Goal: Communication & Community: Answer question/provide support

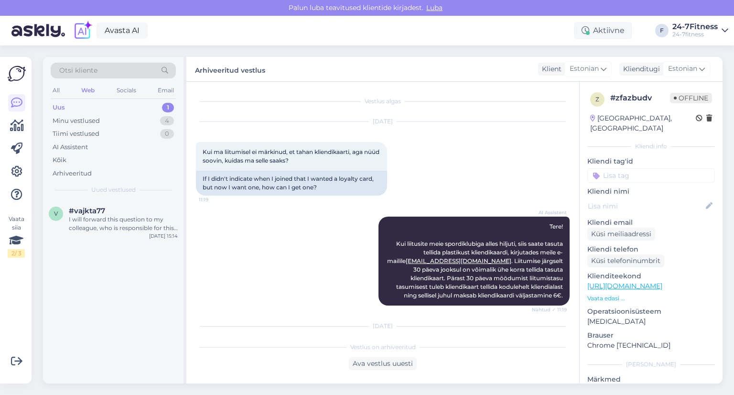
scroll to position [411, 0]
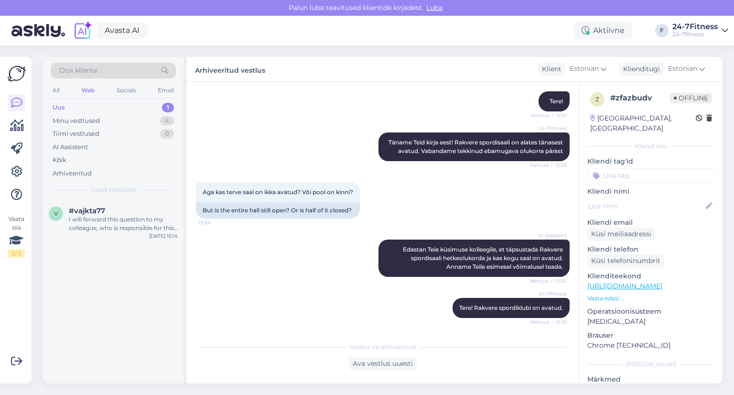
click at [91, 106] on div "Uus 1" at bounding box center [113, 107] width 125 height 13
click at [105, 217] on div "I will forward this question to my colleague, who is responsible for this. The …" at bounding box center [123, 223] width 109 height 17
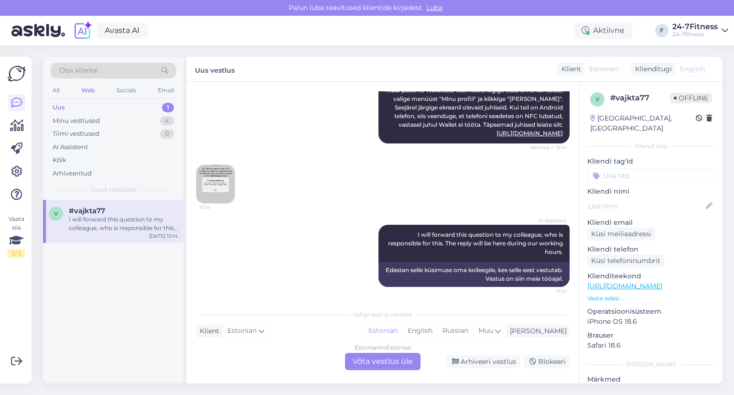
scroll to position [146, 0]
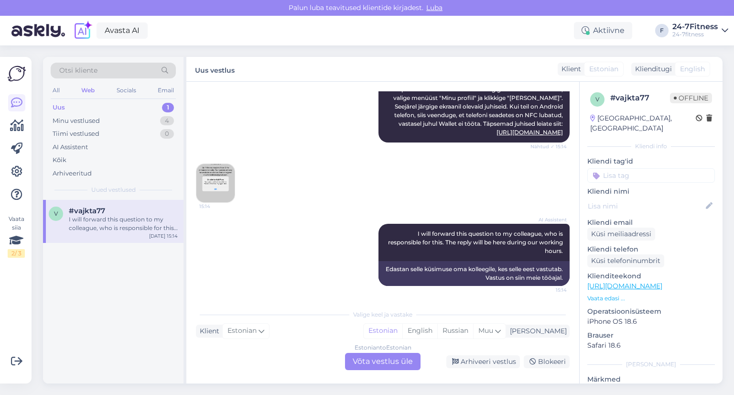
click at [222, 182] on img at bounding box center [215, 183] width 38 height 38
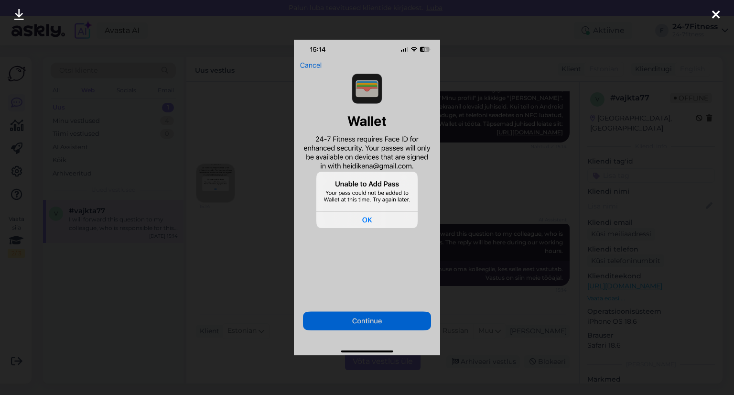
click at [716, 15] on icon at bounding box center [716, 15] width 8 height 12
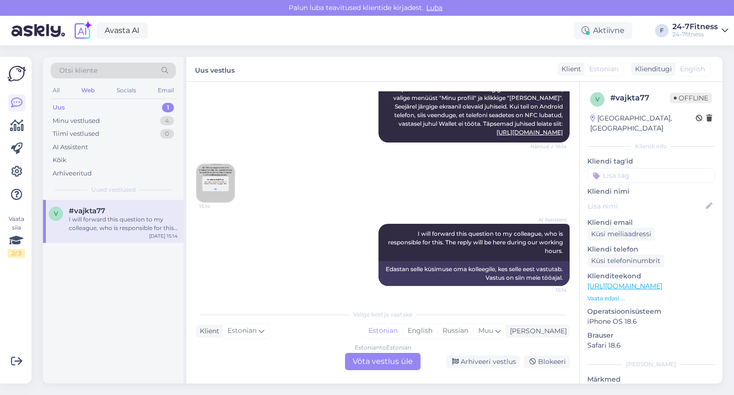
click at [385, 360] on div "Estonian to Estonian Võta vestlus üle" at bounding box center [383, 361] width 76 height 17
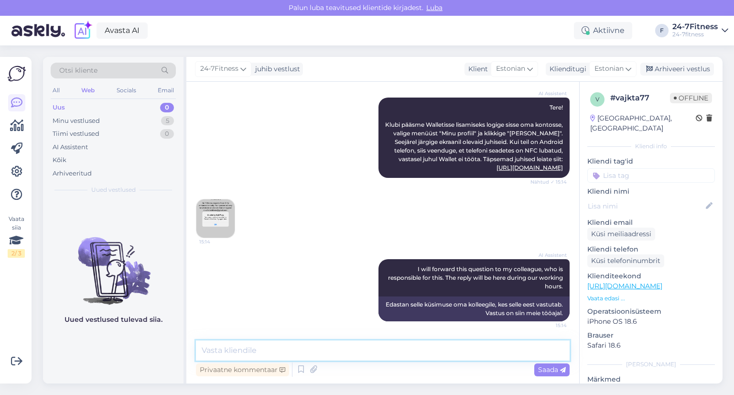
click at [314, 349] on textarea at bounding box center [383, 350] width 374 height 20
paste textarea "Palun andke teada, kas kasutate Android- või Apple-seadet – see aitab meil pare…"
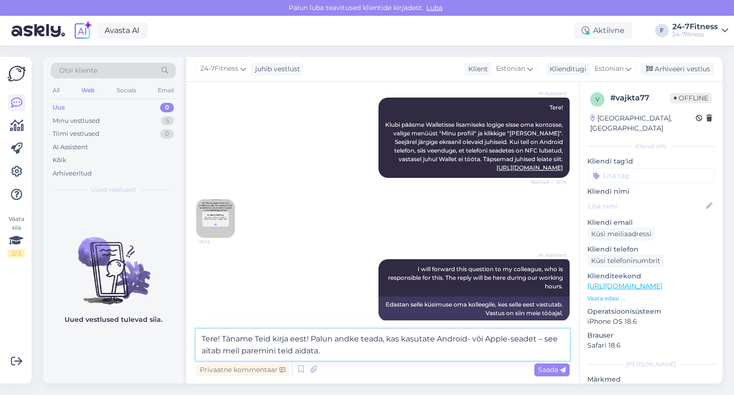
click at [276, 350] on textarea "Tere! Täname Teid kirja eest! Palun andke teada, kas kasutate Android- või Appl…" at bounding box center [383, 345] width 374 height 32
click at [259, 349] on textarea "Tere! Täname Teid kirja eest! Palun andke teada, kas kasutate Android- või Appl…" at bounding box center [383, 345] width 374 height 32
click at [332, 352] on textarea "Tere! Täname Teid kirja eest! Palun andke teada, kas kasutate Android- või Appl…" at bounding box center [383, 345] width 374 height 32
type textarea "Tere! Täname Teid kirja eest! Palun andke teada, kas kasutate Android- või Appl…"
click at [549, 368] on span "Saada" at bounding box center [552, 369] width 28 height 9
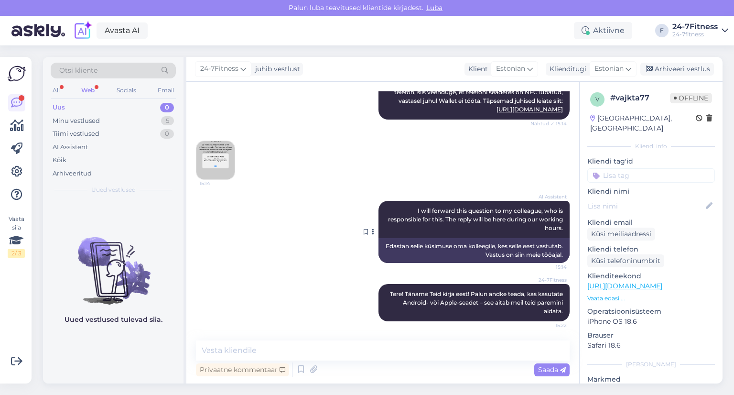
scroll to position [168, 0]
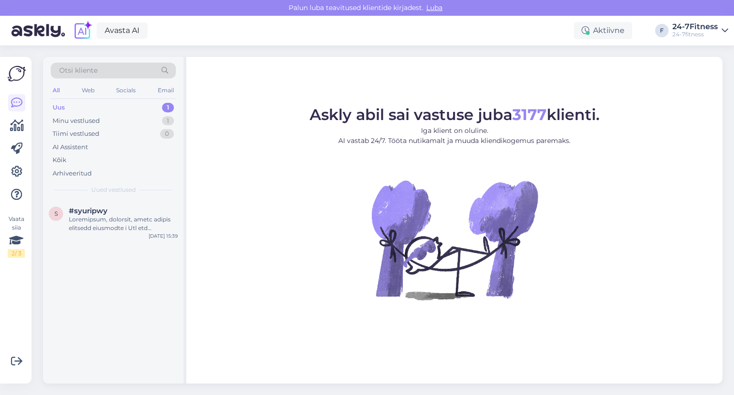
click at [70, 107] on div "Uus 1" at bounding box center [113, 107] width 125 height 13
click at [97, 220] on div at bounding box center [123, 223] width 109 height 17
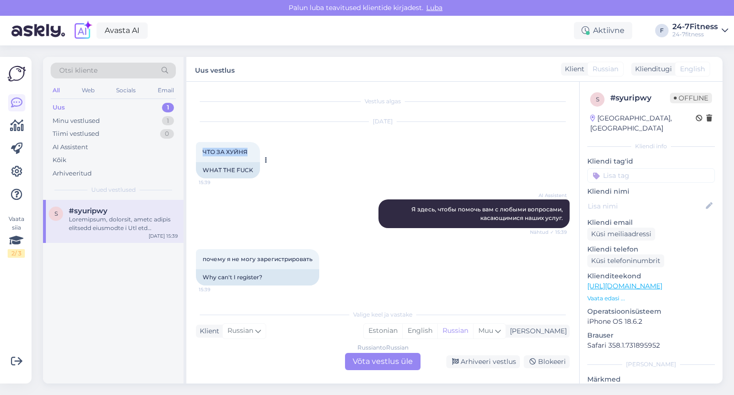
drag, startPoint x: 249, startPoint y: 151, endPoint x: 199, endPoint y: 151, distance: 50.7
click at [199, 151] on div "ЧТО ЗА ХУЙНЯ 15:39" at bounding box center [228, 152] width 64 height 20
copy span "ЧТО ЗА ХУЙНЯ"
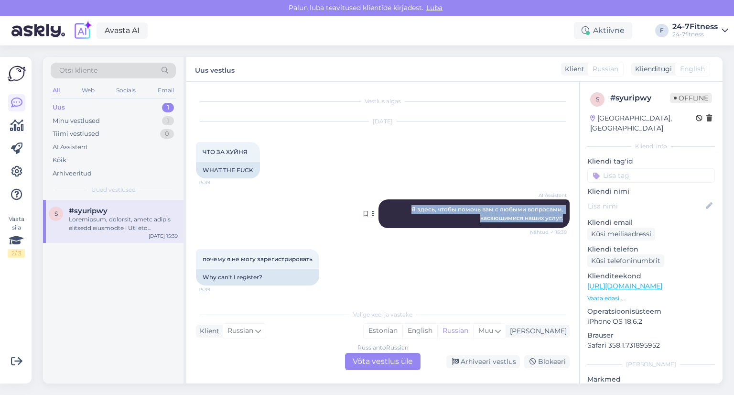
drag, startPoint x: 405, startPoint y: 208, endPoint x: 539, endPoint y: 220, distance: 134.4
click at [556, 221] on div "AI Assistent Я здесь, чтобы помочь вам с любыми вопросами, касающимися наших ус…" at bounding box center [474, 213] width 191 height 29
copy span "Я здесь, чтобы помочь вам с любыми вопросами, касающимися наших услуг."
drag, startPoint x: 314, startPoint y: 260, endPoint x: 213, endPoint y: 261, distance: 100.9
click at [197, 261] on div "почему я не могу зарегистрировать 15:39" at bounding box center [257, 259] width 123 height 20
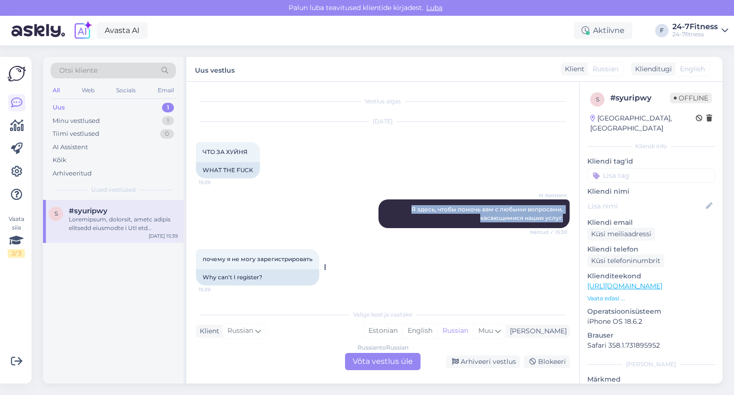
copy span "почему я не могу зарегистрировать"
